Goal: Information Seeking & Learning: Check status

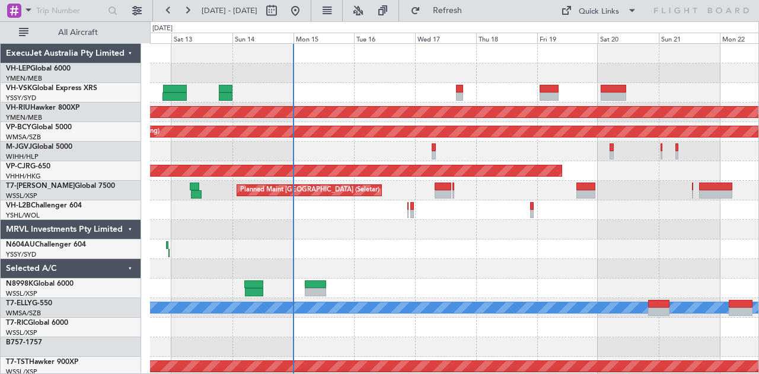
click at [348, 162] on div "Unplanned Maint Sydney ([PERSON_NAME] Intl) Planned Maint [GEOGRAPHIC_DATA] ([G…" at bounding box center [454, 367] width 609 height 646
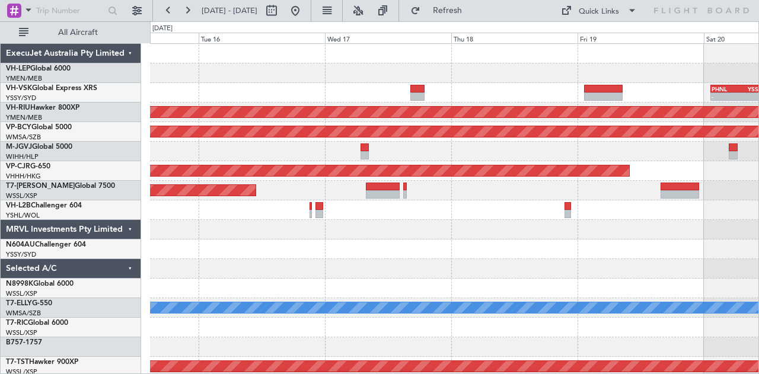
click at [501, 231] on div "- - PHNL 01:20 Z YSSY 11:20 Z Planned Maint [GEOGRAPHIC_DATA] ([GEOGRAPHIC_DATA…" at bounding box center [454, 367] width 609 height 646
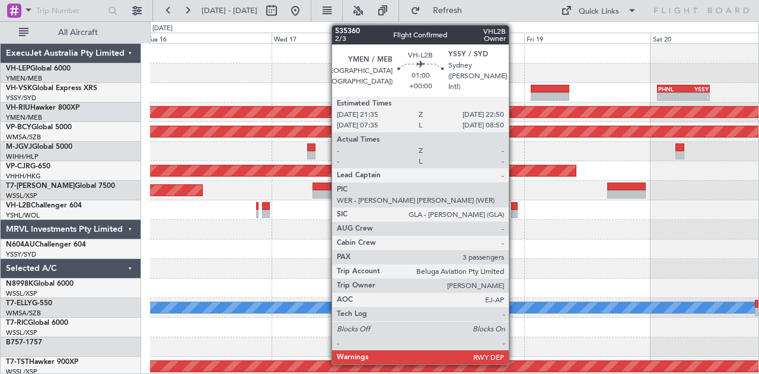
click at [515, 211] on div at bounding box center [514, 214] width 7 height 8
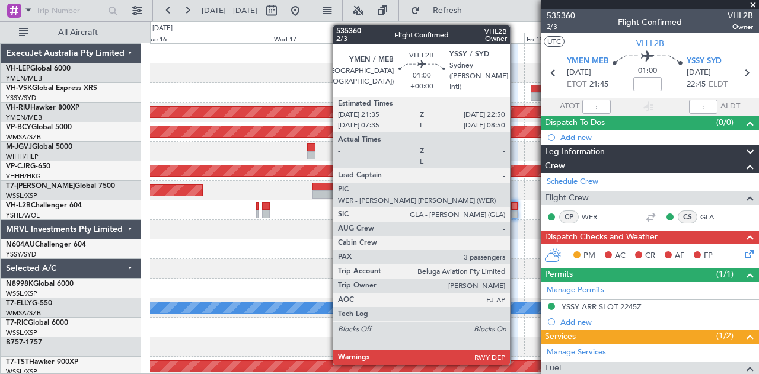
click at [516, 210] on div at bounding box center [514, 214] width 7 height 8
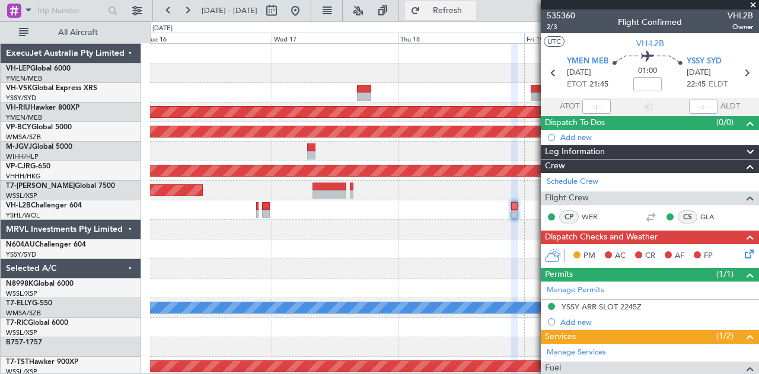
click at [461, 10] on span "Refresh" at bounding box center [448, 11] width 50 height 8
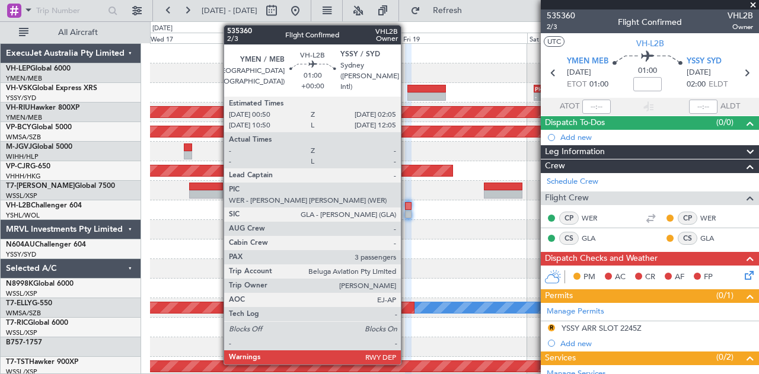
click at [407, 211] on div at bounding box center [408, 214] width 7 height 8
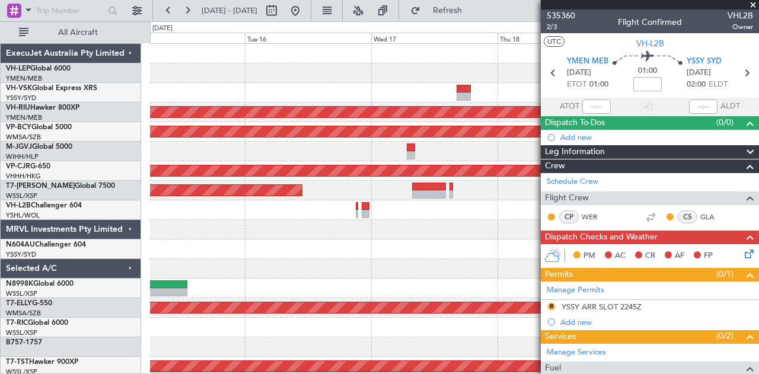
click at [448, 268] on div at bounding box center [454, 269] width 609 height 20
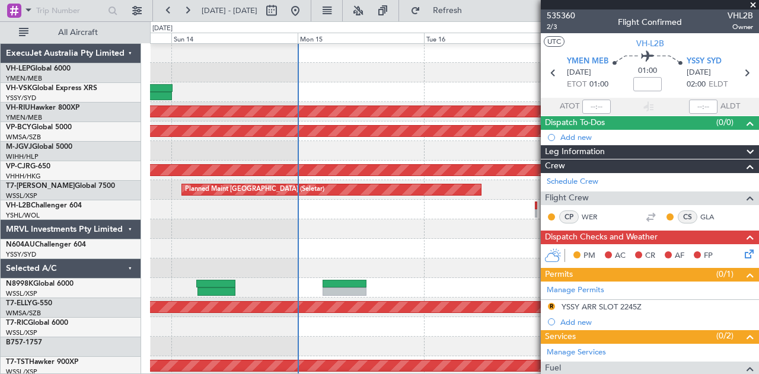
click at [409, 259] on div at bounding box center [454, 269] width 609 height 20
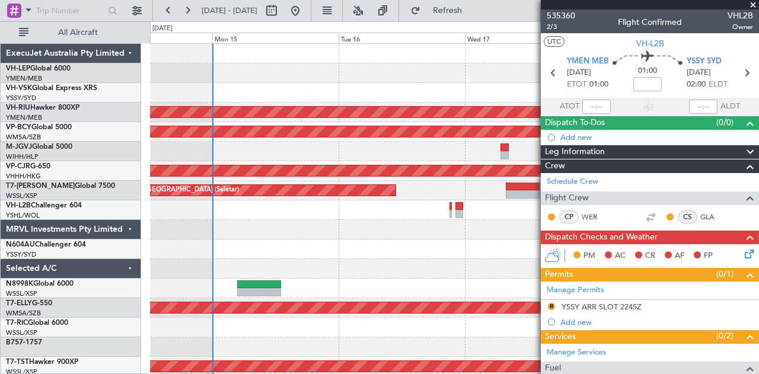
click at [324, 260] on div at bounding box center [454, 269] width 609 height 20
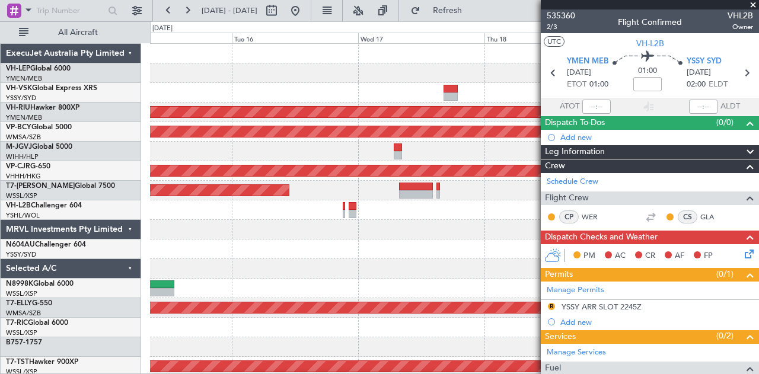
click at [270, 271] on div "- - PHNL 01:20 Z YSSY 11:20 Z Planned Maint [GEOGRAPHIC_DATA] ([GEOGRAPHIC_DATA…" at bounding box center [454, 367] width 609 height 646
click at [428, 248] on div at bounding box center [454, 250] width 609 height 20
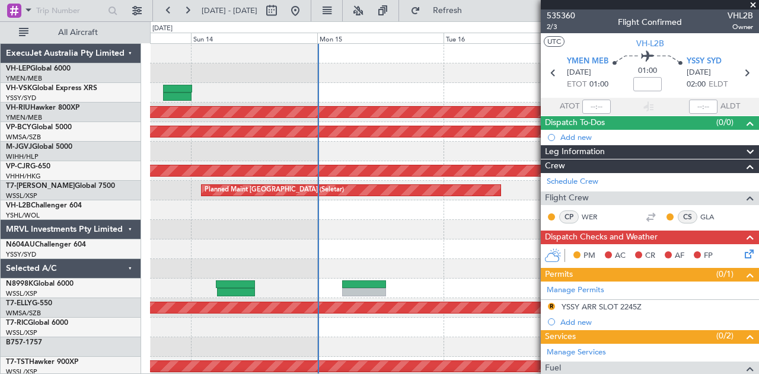
click at [157, 251] on div at bounding box center [454, 250] width 609 height 20
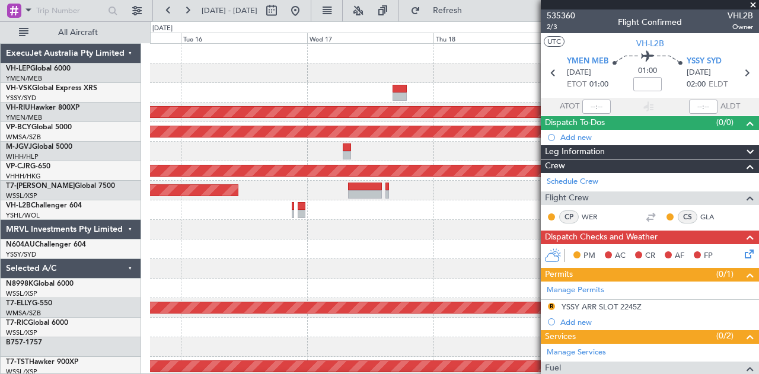
click at [196, 225] on div "- - PHNL 01:20 Z YSSY 11:20 Z Planned Maint [GEOGRAPHIC_DATA] ([GEOGRAPHIC_DATA…" at bounding box center [454, 367] width 609 height 646
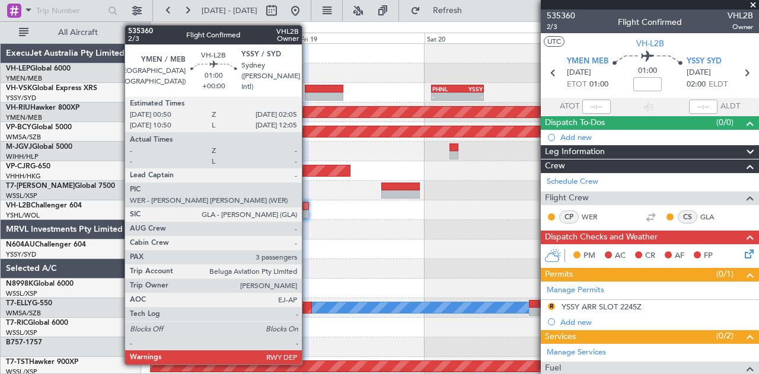
click at [308, 211] on div at bounding box center [306, 214] width 7 height 8
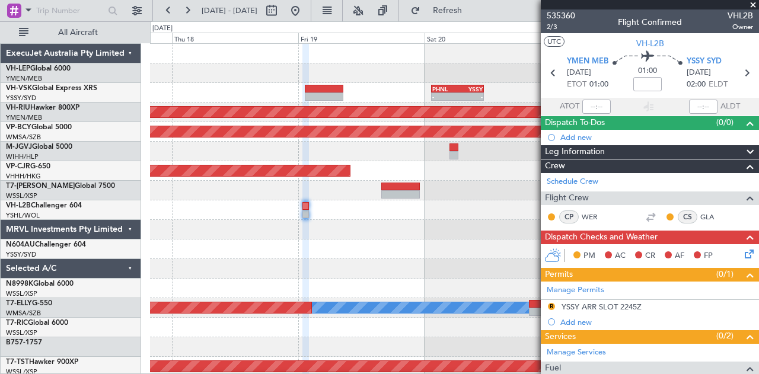
click at [324, 284] on div "- - PHNL 01:20 Z YSSY 11:20 Z Planned Maint [GEOGRAPHIC_DATA] ([GEOGRAPHIC_DATA…" at bounding box center [454, 367] width 609 height 646
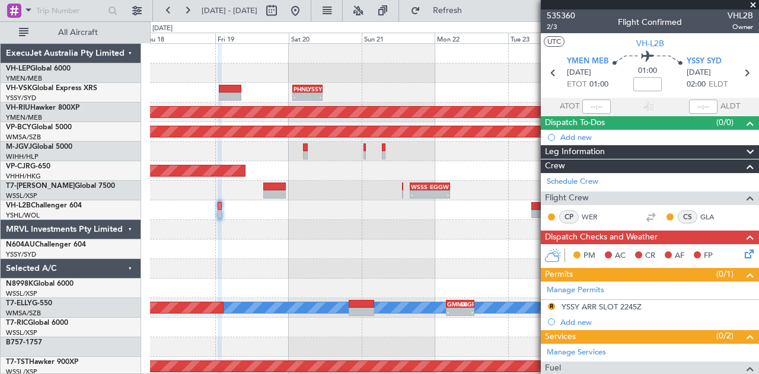
click at [278, 248] on div at bounding box center [454, 250] width 609 height 20
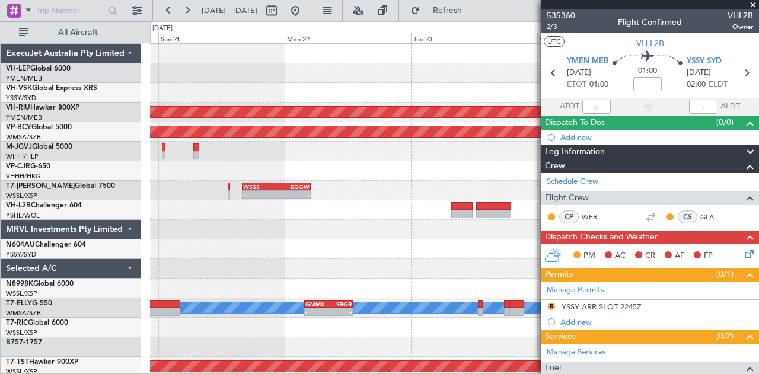
click at [429, 244] on div "- - PHNL 01:20 Z YSSY 11:20 Z Planned Maint [GEOGRAPHIC_DATA] ([GEOGRAPHIC_DATA…" at bounding box center [454, 367] width 609 height 646
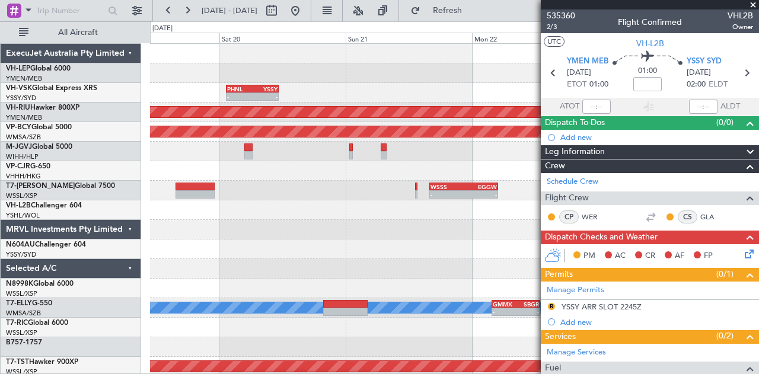
click at [415, 249] on div at bounding box center [454, 250] width 609 height 20
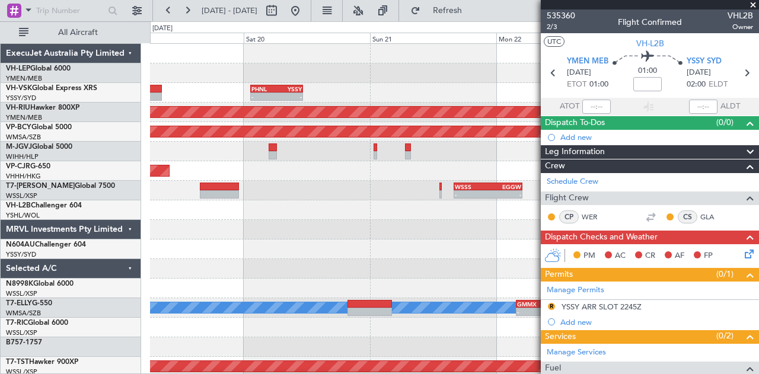
click at [322, 257] on div "- - PHNL 01:20 Z YSSY 11:20 Z Planned Maint [GEOGRAPHIC_DATA] ([GEOGRAPHIC_DATA…" at bounding box center [454, 367] width 609 height 646
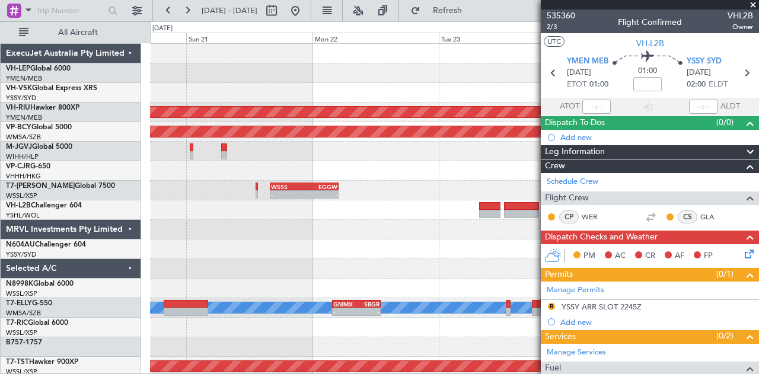
click at [282, 250] on div "- - PHNL 01:20 Z YSSY 11:20 Z Planned Maint [GEOGRAPHIC_DATA] ([GEOGRAPHIC_DATA…" at bounding box center [454, 367] width 609 height 646
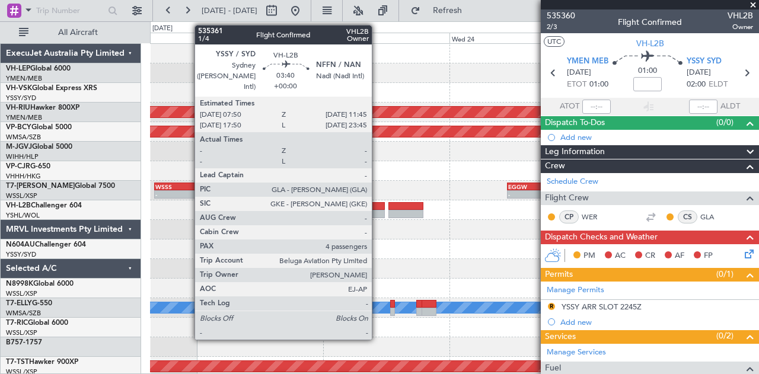
click at [378, 211] on div at bounding box center [374, 214] width 21 height 8
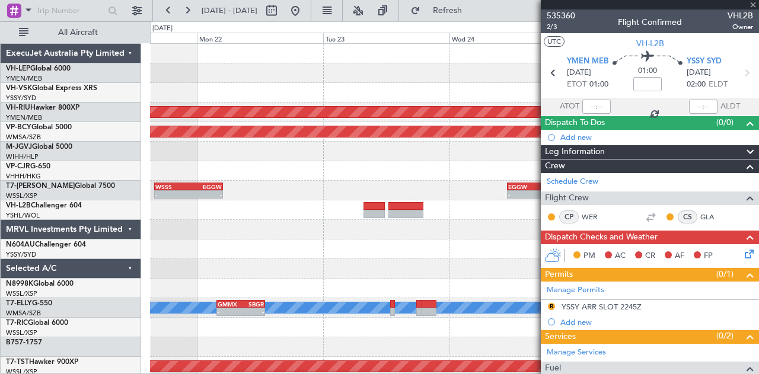
type input "4"
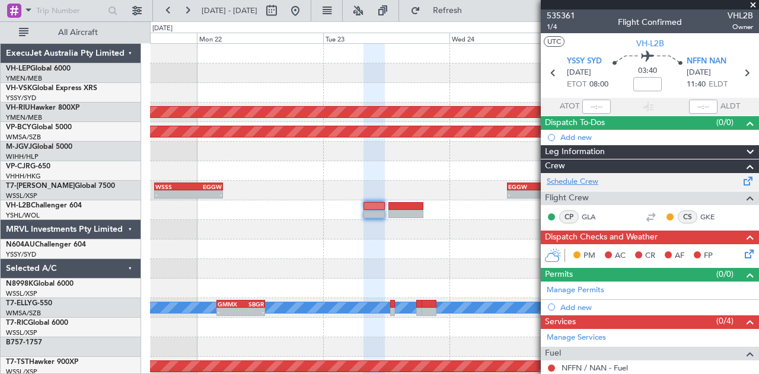
click at [552, 178] on link "Schedule Crew" at bounding box center [573, 182] width 52 height 12
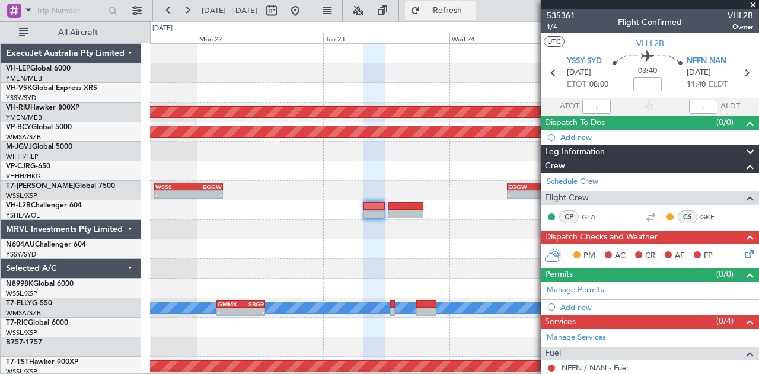
click at [473, 7] on span "Refresh" at bounding box center [448, 11] width 50 height 8
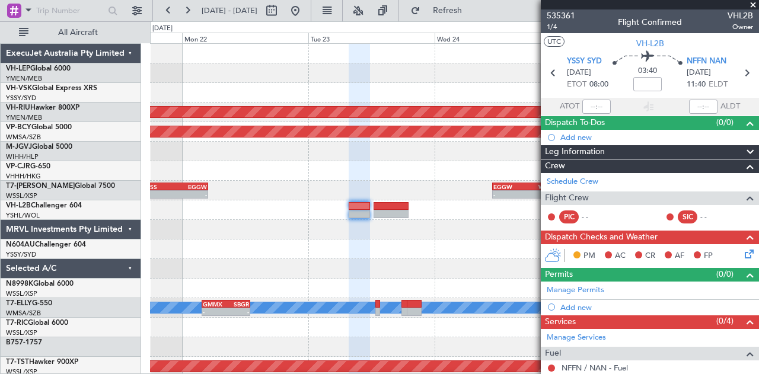
click at [207, 91] on div at bounding box center [454, 93] width 609 height 20
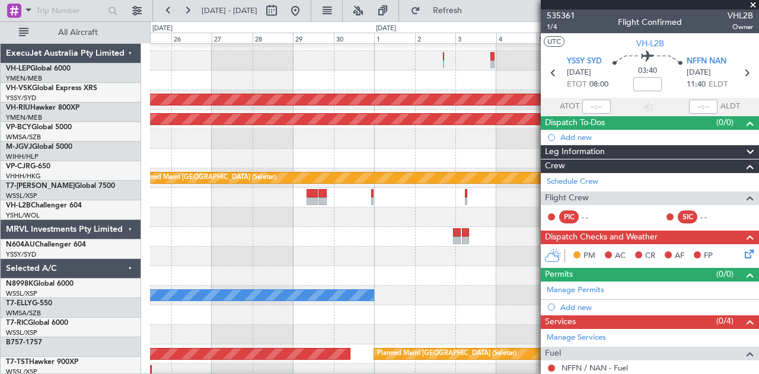
scroll to position [12, 0]
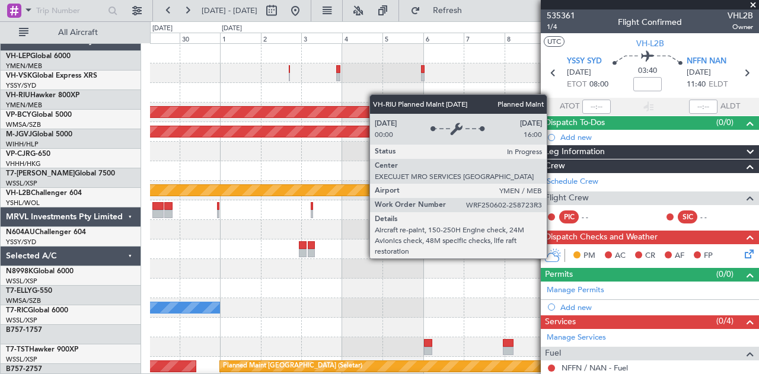
click at [292, 117] on div "Planned Maint [GEOGRAPHIC_DATA] ([GEOGRAPHIC_DATA]) Unplanned Maint [GEOGRAPHIC…" at bounding box center [454, 367] width 609 height 646
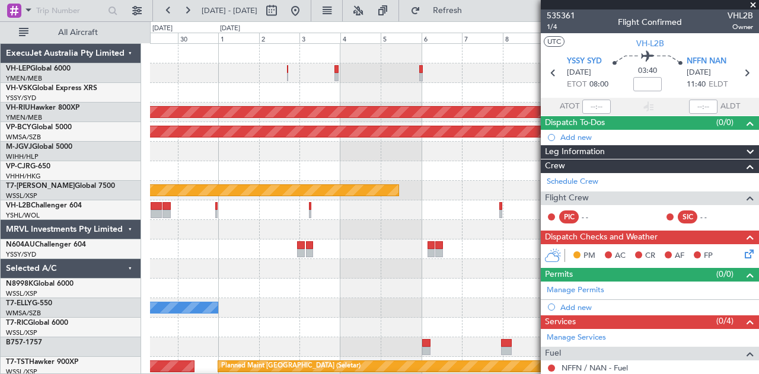
click at [308, 78] on div at bounding box center [454, 73] width 609 height 20
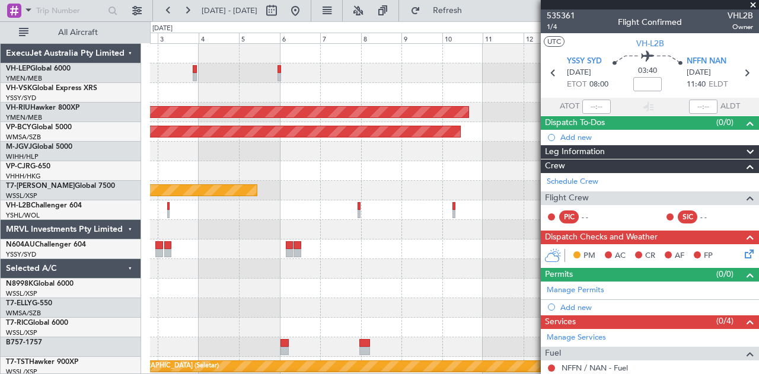
click at [294, 81] on div at bounding box center [454, 73] width 609 height 20
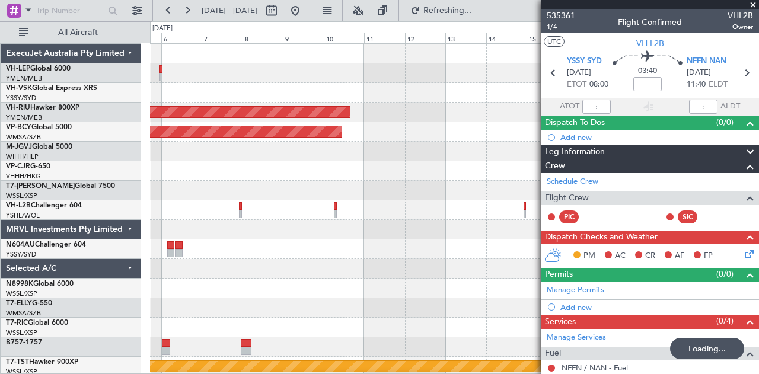
click at [220, 91] on div "Planned Maint [GEOGRAPHIC_DATA] ([GEOGRAPHIC_DATA]) Unplanned Maint [GEOGRAPHIC…" at bounding box center [454, 367] width 609 height 646
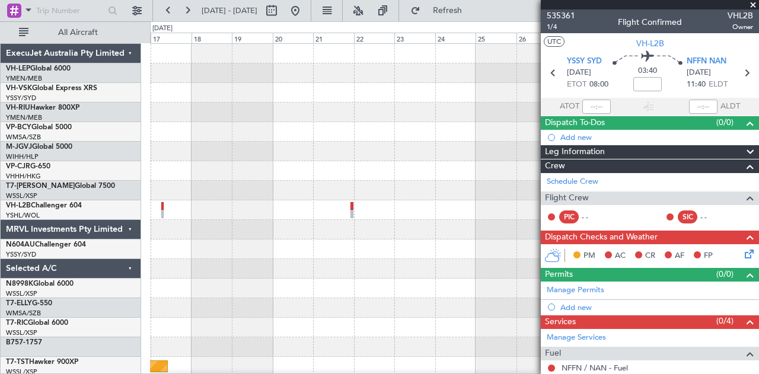
click at [138, 129] on div "Planned Maint [GEOGRAPHIC_DATA] (Seletar) ExecuJet Australia Pty Limited VH-LEP…" at bounding box center [379, 197] width 759 height 353
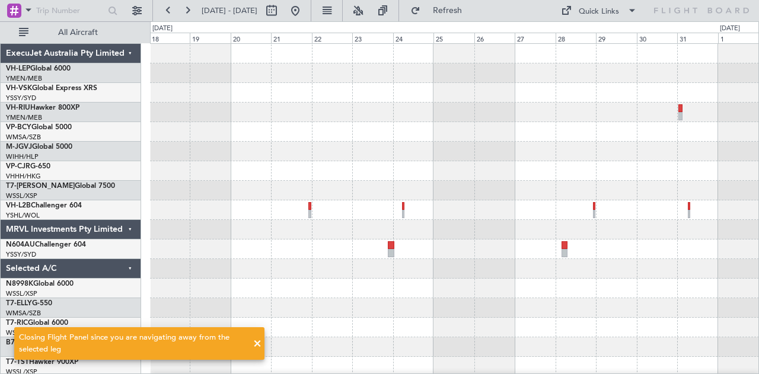
click at [715, 170] on div "Planned Maint Sydney ([PERSON_NAME] Intl) Planned Maint [GEOGRAPHIC_DATA] (Sele…" at bounding box center [454, 367] width 609 height 646
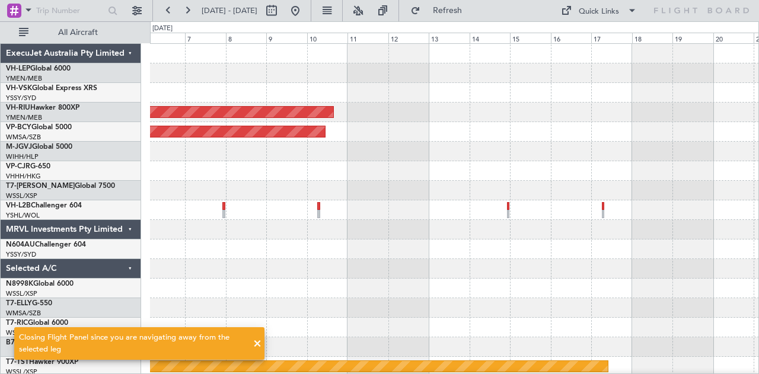
click at [625, 156] on div "Planned Maint [GEOGRAPHIC_DATA] ([GEOGRAPHIC_DATA]) Unplanned Maint [GEOGRAPHIC…" at bounding box center [454, 367] width 609 height 646
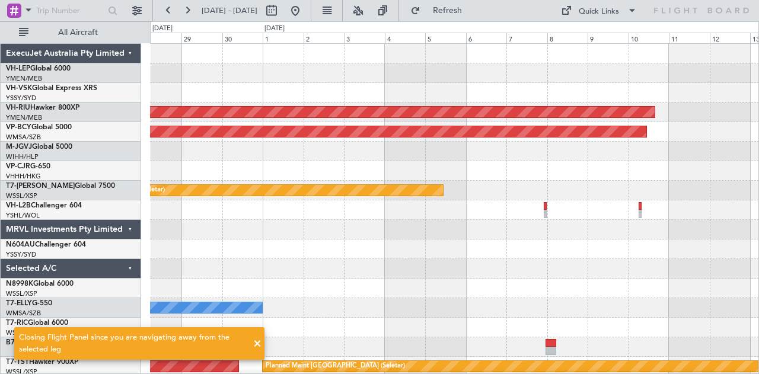
click at [689, 151] on div "Planned Maint [GEOGRAPHIC_DATA] ([GEOGRAPHIC_DATA]) Unplanned Maint [GEOGRAPHIC…" at bounding box center [454, 367] width 609 height 646
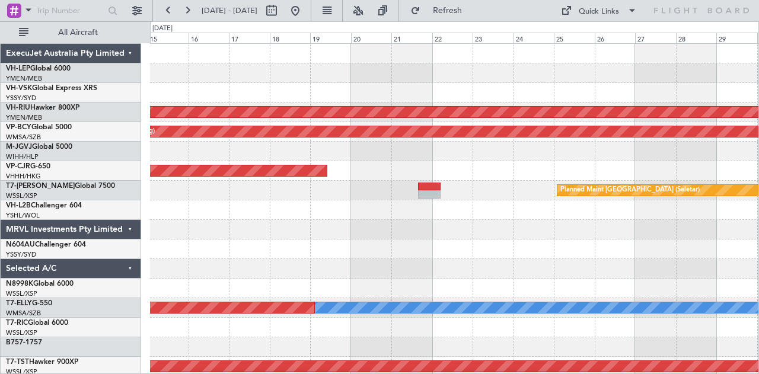
click at [510, 96] on div "Unplanned Maint Sydney ([PERSON_NAME] Intl) Planned Maint [GEOGRAPHIC_DATA] ([G…" at bounding box center [454, 367] width 609 height 646
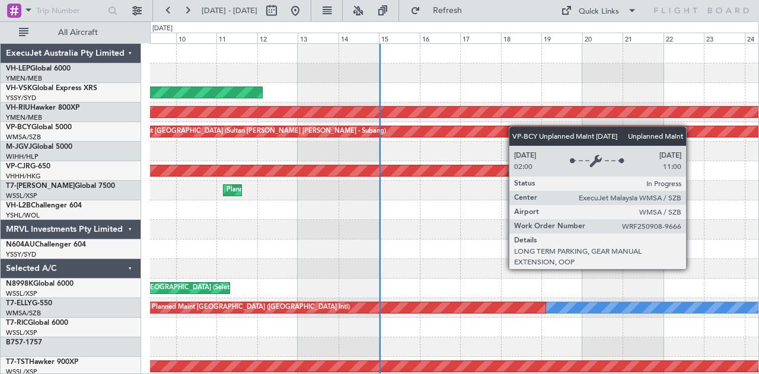
click at [623, 148] on div "Unplanned Maint Wichita (Wichita Mid-continent) Unplanned Maint Sydney ([PERSON…" at bounding box center [454, 367] width 609 height 646
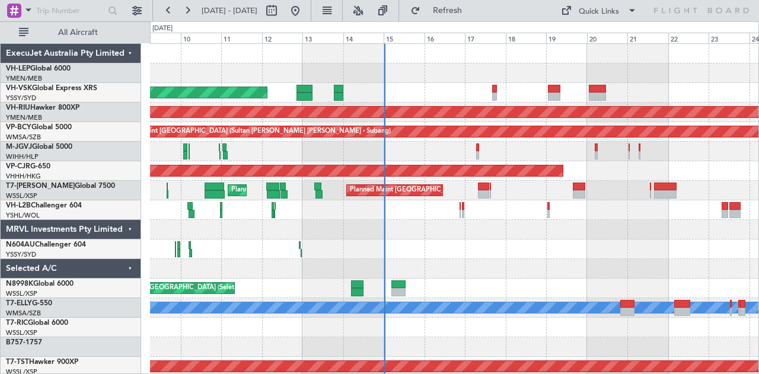
click at [431, 100] on div "Unplanned Maint Sydney ([PERSON_NAME] Intl) No Crew" at bounding box center [454, 93] width 609 height 20
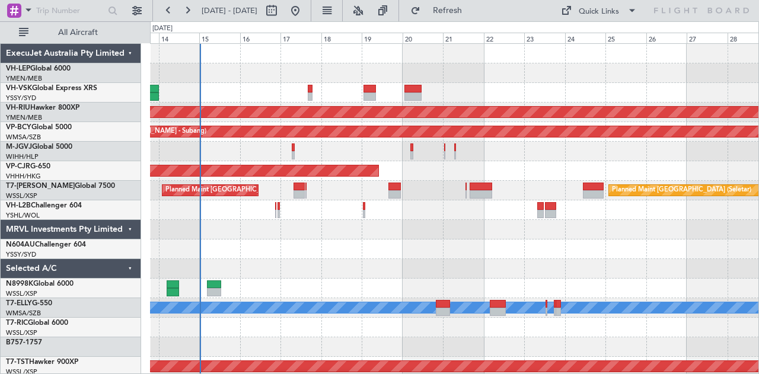
click at [360, 84] on div "Unplanned Maint Sydney ([PERSON_NAME] Intl) Planned Maint [GEOGRAPHIC_DATA] ([G…" at bounding box center [454, 367] width 609 height 646
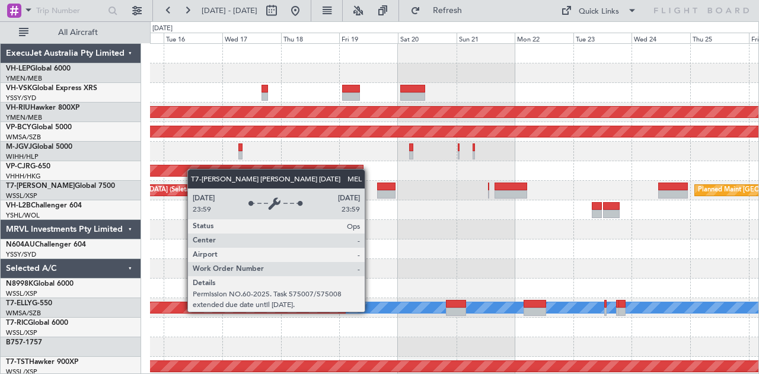
click at [579, 262] on div "Planned Maint [GEOGRAPHIC_DATA] ([GEOGRAPHIC_DATA]) Unplanned Maint [GEOGRAPHIC…" at bounding box center [454, 367] width 609 height 646
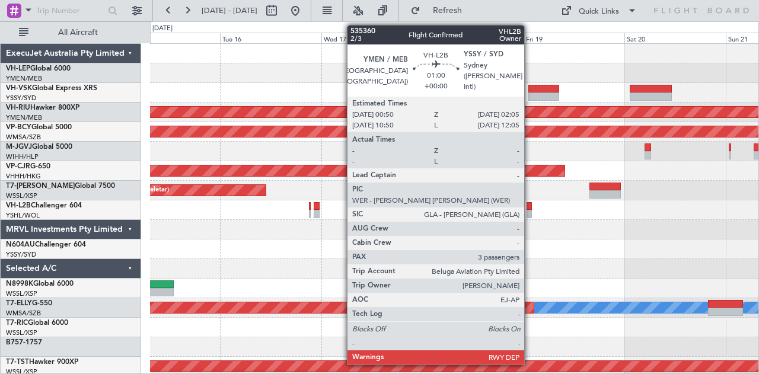
click at [530, 212] on div at bounding box center [529, 214] width 5 height 8
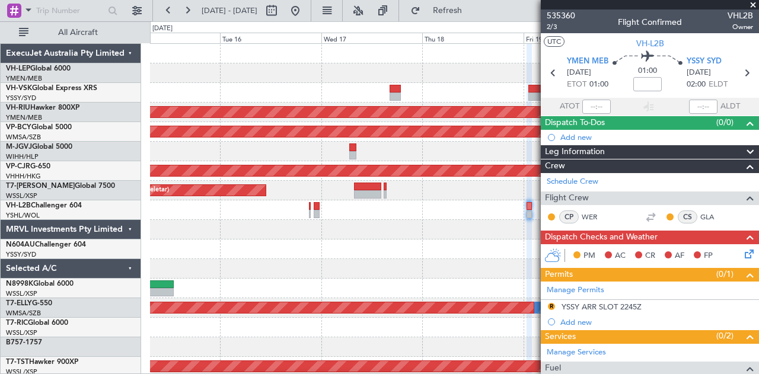
click at [751, 3] on span at bounding box center [753, 5] width 12 height 11
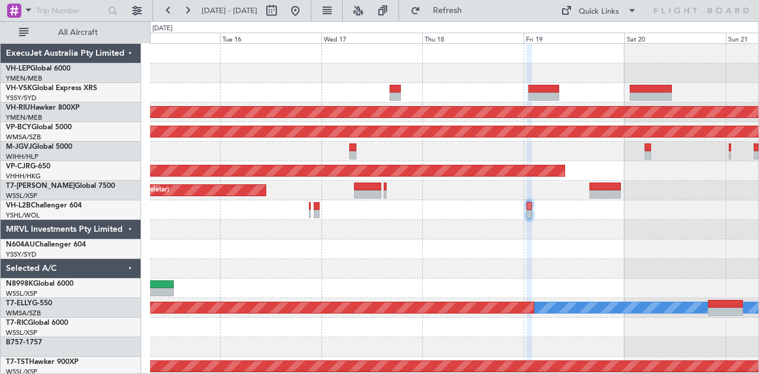
type input "0"
click at [527, 266] on div "Planned Maint [GEOGRAPHIC_DATA] ([GEOGRAPHIC_DATA]) Unplanned Maint [GEOGRAPHIC…" at bounding box center [454, 367] width 609 height 646
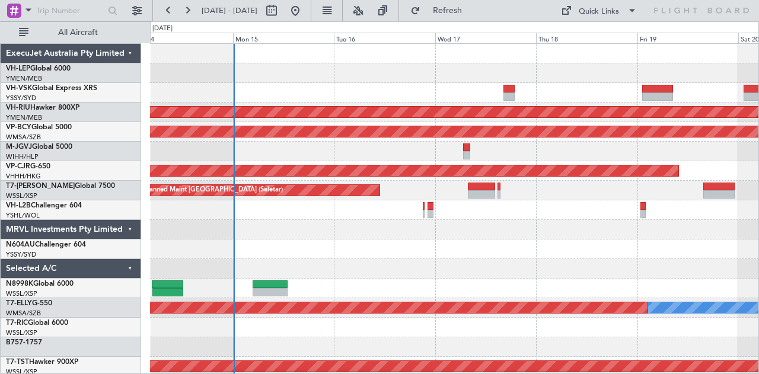
click at [294, 239] on div "Planned Maint [GEOGRAPHIC_DATA] ([GEOGRAPHIC_DATA]) Unplanned Maint [GEOGRAPHIC…" at bounding box center [454, 367] width 609 height 646
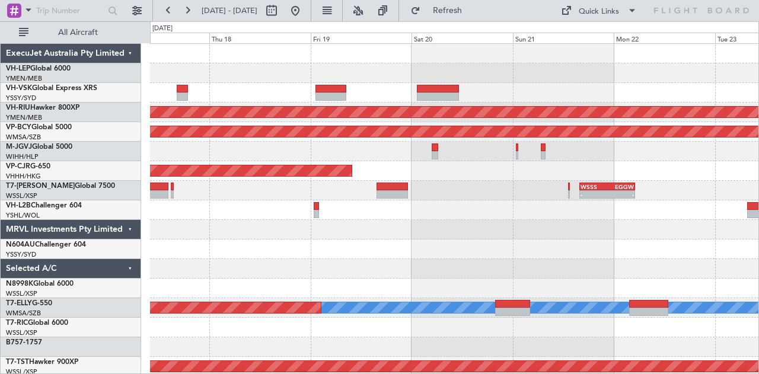
click at [288, 93] on div at bounding box center [454, 93] width 609 height 20
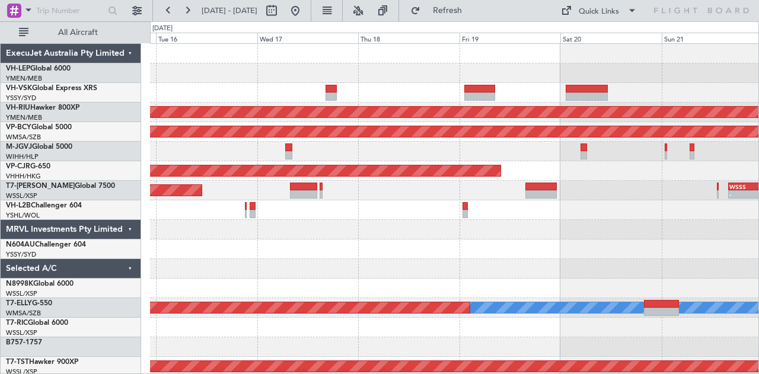
click at [475, 269] on div "Planned Maint [GEOGRAPHIC_DATA] ([GEOGRAPHIC_DATA]) Unplanned Maint [GEOGRAPHIC…" at bounding box center [454, 367] width 609 height 646
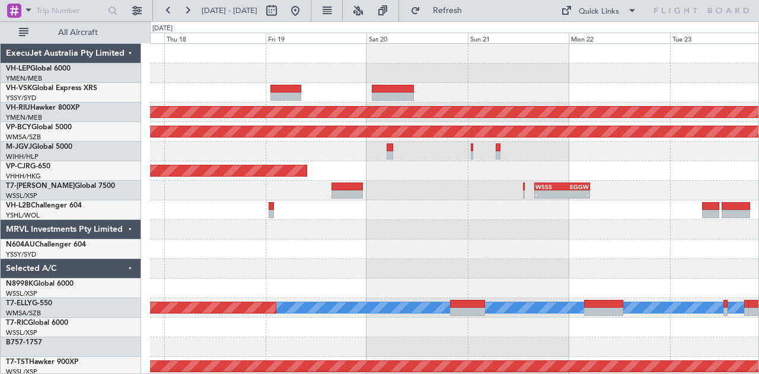
click at [370, 238] on div at bounding box center [454, 230] width 609 height 20
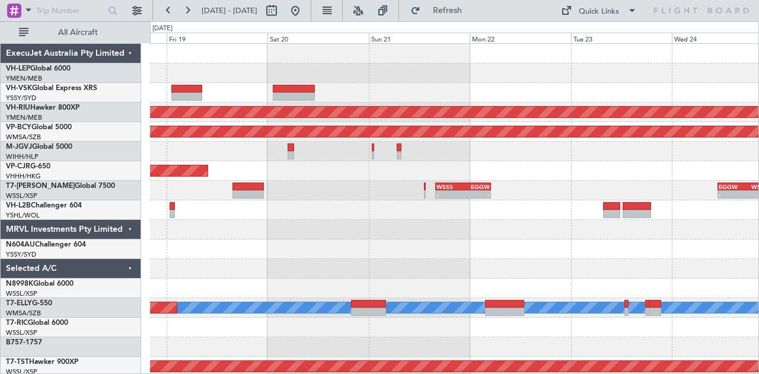
click at [490, 240] on div "Planned Maint [GEOGRAPHIC_DATA] ([GEOGRAPHIC_DATA]) Unplanned Maint [GEOGRAPHIC…" at bounding box center [454, 367] width 609 height 646
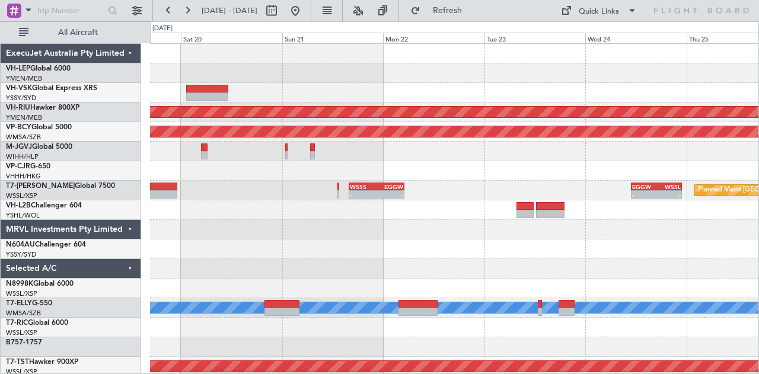
click at [376, 259] on div "Planned Maint [GEOGRAPHIC_DATA] ([GEOGRAPHIC_DATA]) Unplanned Maint [GEOGRAPHIC…" at bounding box center [454, 367] width 609 height 646
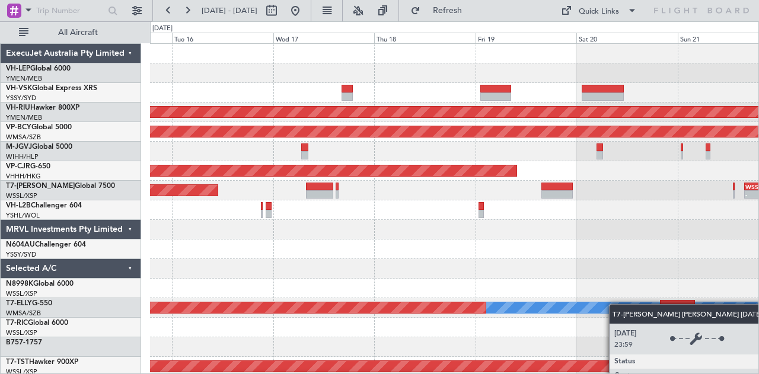
click at [629, 305] on div "Planned Maint [GEOGRAPHIC_DATA] ([GEOGRAPHIC_DATA]) Unplanned Maint [GEOGRAPHIC…" at bounding box center [454, 367] width 609 height 646
